Goal: Task Accomplishment & Management: Complete application form

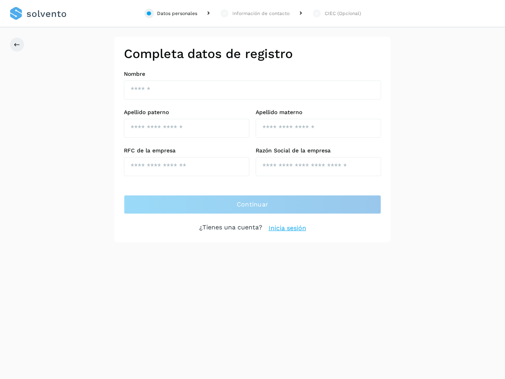
click at [171, 13] on div "Datos personales" at bounding box center [177, 13] width 40 height 7
click at [254, 13] on div "Información de contacto" at bounding box center [260, 13] width 57 height 7
click at [336, 13] on div "CIEC (Opcional)" at bounding box center [343, 13] width 36 height 7
click at [17, 45] on icon at bounding box center [17, 44] width 6 height 6
